Goal: Browse casually

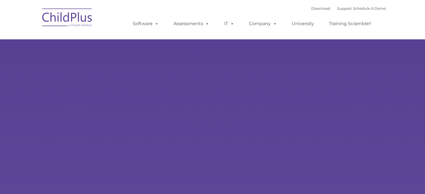
type input ""
select select "MEDIUM"
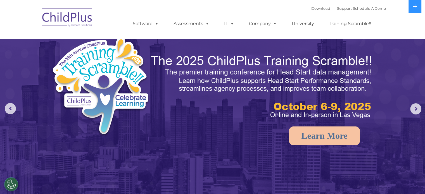
click at [100, 60] on img at bounding box center [122, 88] width 143 height 104
